Goal: Share content: Share content

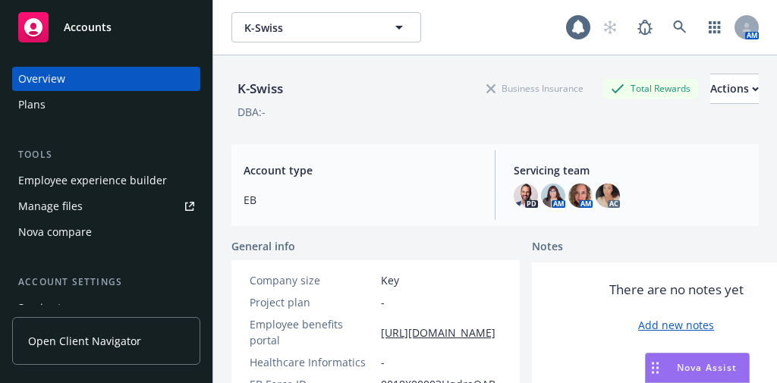
click at [112, 181] on div "Employee experience builder" at bounding box center [92, 181] width 149 height 24
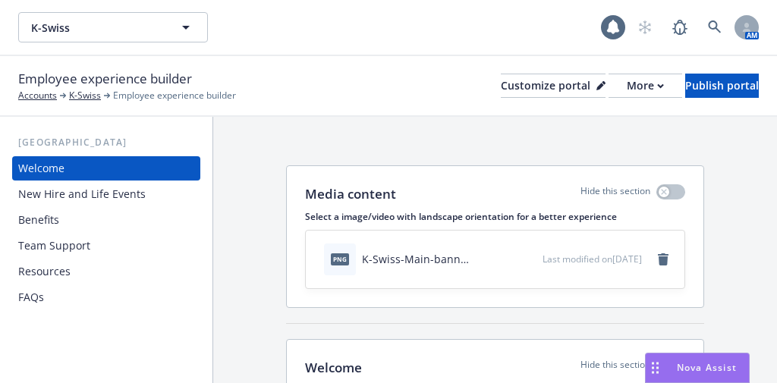
scroll to position [81, 0]
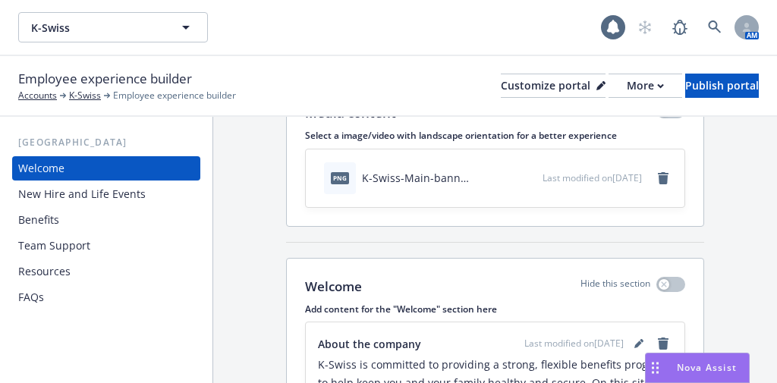
click at [75, 225] on div "Benefits" at bounding box center [106, 220] width 176 height 24
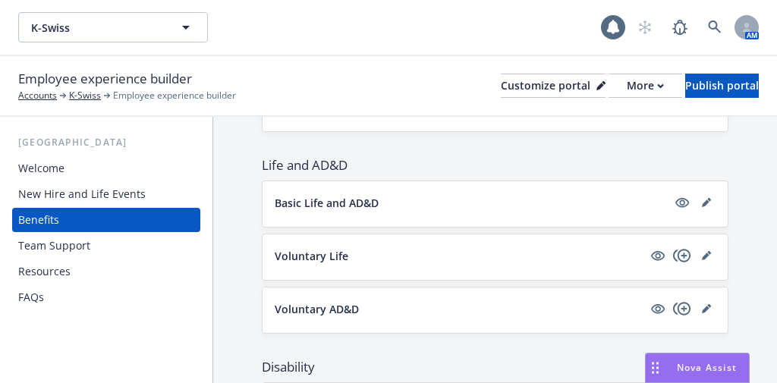
scroll to position [679, 0]
click at [627, 82] on div "More" at bounding box center [645, 85] width 37 height 23
click at [563, 115] on link "Copy preview link" at bounding box center [566, 120] width 138 height 30
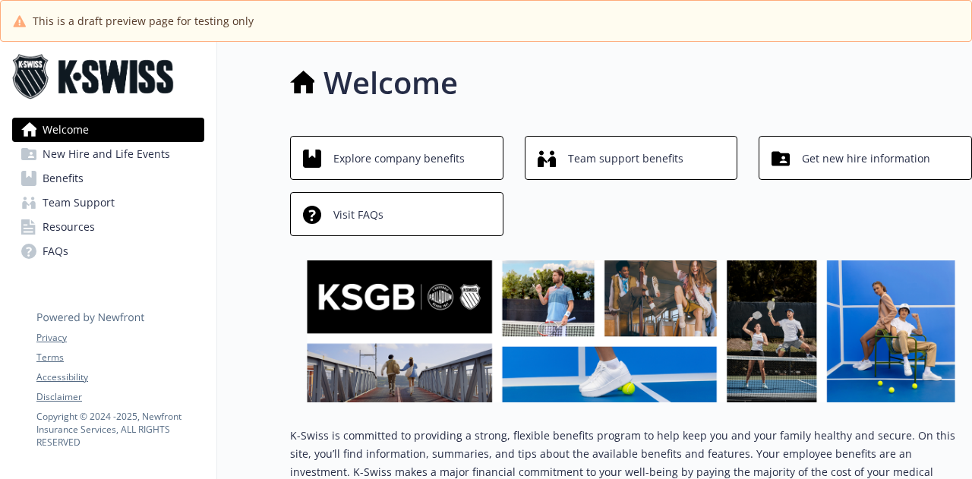
click at [108, 177] on link "Benefits" at bounding box center [108, 178] width 192 height 24
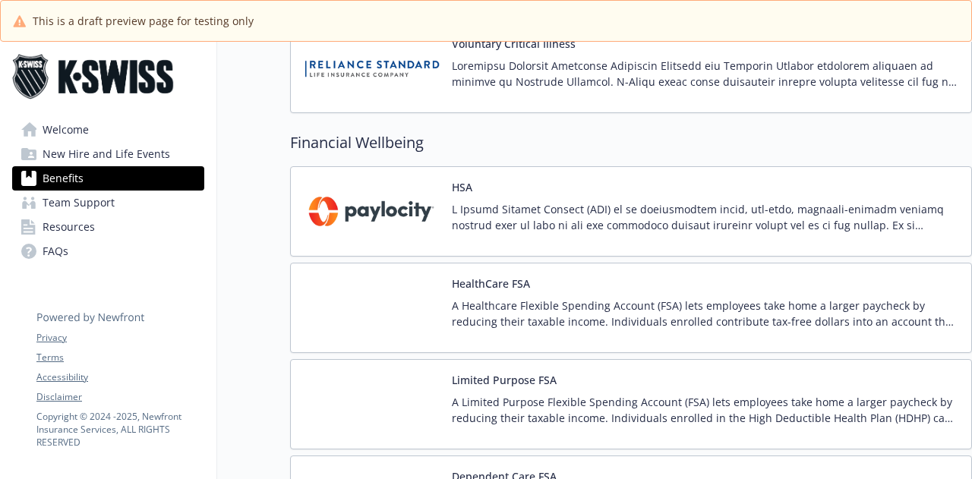
scroll to position [1677, 0]
